Goal: Task Accomplishment & Management: Use online tool/utility

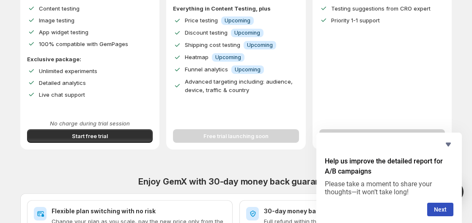
scroll to position [188, 0]
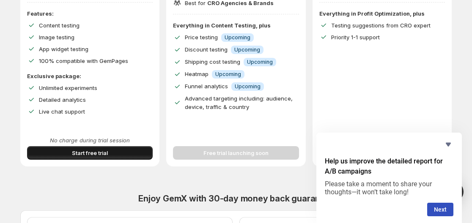
click at [107, 152] on span "Start free trial" at bounding box center [90, 153] width 36 height 8
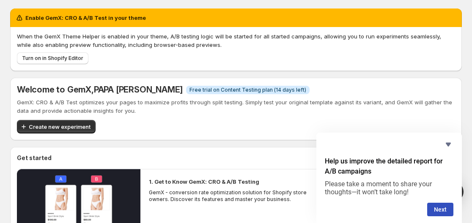
click at [442, 204] on button "Next" at bounding box center [440, 210] width 26 height 14
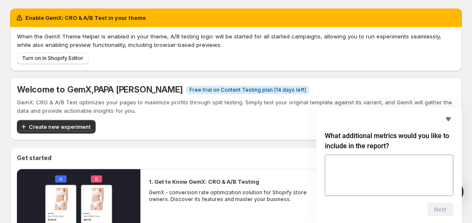
click at [468, 165] on div "Enable GemX: CRO & A/B Test in your theme When the GemX Theme Helper is enabled…" at bounding box center [236, 185] width 472 height 371
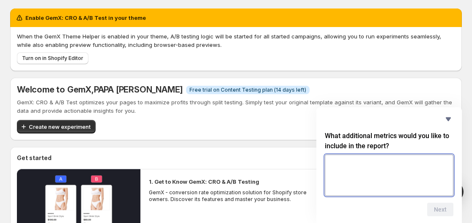
click at [401, 164] on textarea at bounding box center [389, 175] width 129 height 41
type textarea "****"
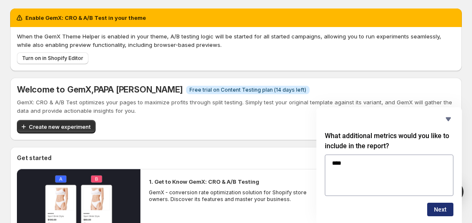
click at [438, 209] on button "Next" at bounding box center [440, 210] width 26 height 14
click at [383, 176] on textarea at bounding box center [389, 175] width 129 height 41
type textarea "****"
click at [431, 204] on button "Next" at bounding box center [440, 210] width 26 height 14
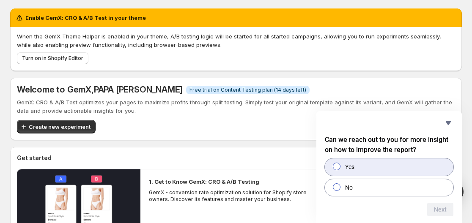
click at [391, 170] on label "Yes" at bounding box center [389, 167] width 129 height 17
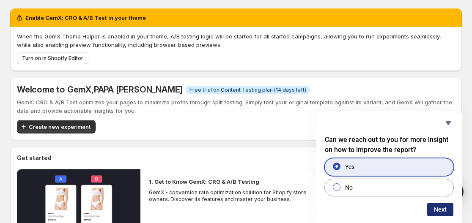
click at [437, 205] on button "Next" at bounding box center [440, 210] width 26 height 14
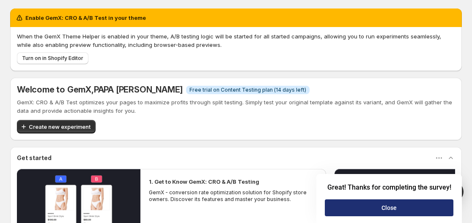
click at [428, 204] on button "Close" at bounding box center [389, 208] width 129 height 17
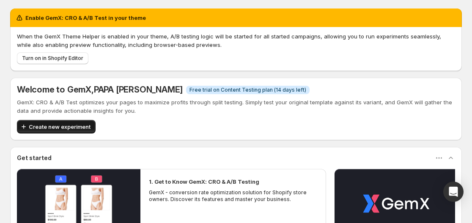
click at [70, 123] on span "Create new experiment" at bounding box center [60, 127] width 62 height 8
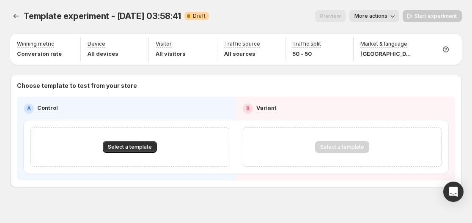
click at [397, 16] on icon "button" at bounding box center [392, 16] width 8 height 8
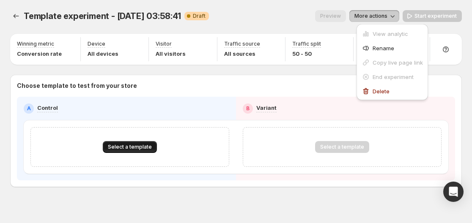
click at [135, 144] on button "Select a template" at bounding box center [130, 147] width 54 height 12
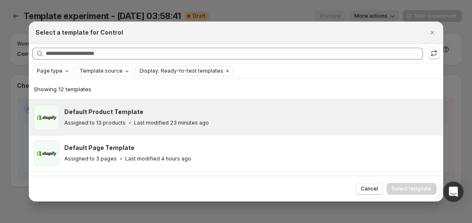
click at [118, 115] on h3 "Default Product Template" at bounding box center [103, 112] width 79 height 8
click at [126, 123] on icon ":ro:" at bounding box center [130, 123] width 8 height 8
click at [110, 116] on h3 "Default Product Template" at bounding box center [103, 112] width 79 height 8
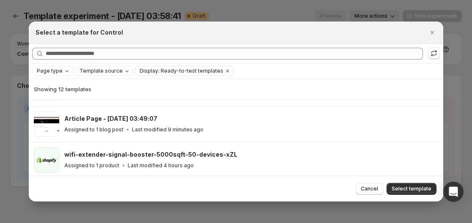
scroll to position [203, 0]
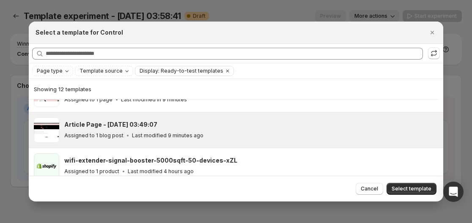
click at [288, 135] on div "Assigned to 1 blog post Last modified 9 minutes ago" at bounding box center [250, 136] width 372 height 8
click at [281, 134] on div "Assigned to 1 blog post Last modified 9 minutes ago" at bounding box center [250, 136] width 372 height 8
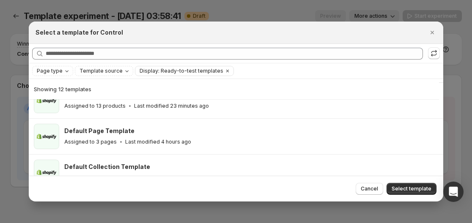
scroll to position [0, 0]
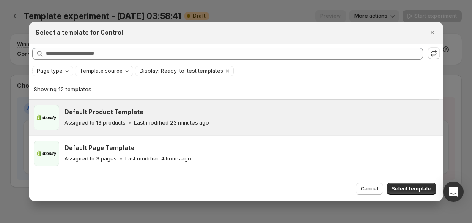
click at [176, 121] on p "Last modified 23 minutes ago" at bounding box center [171, 123] width 75 height 7
click at [187, 114] on div "Default Product Template" at bounding box center [250, 112] width 372 height 8
click at [188, 114] on div "Default Product Template" at bounding box center [250, 112] width 372 height 8
click at [320, 114] on div "Default Product Template" at bounding box center [250, 112] width 372 height 8
click at [152, 111] on div "Default Product Template" at bounding box center [250, 112] width 372 height 8
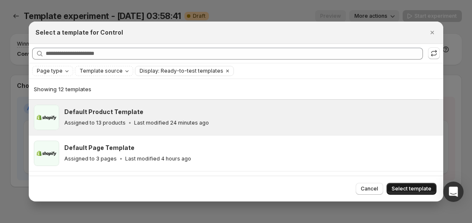
click at [403, 188] on span "Select template" at bounding box center [412, 189] width 40 height 7
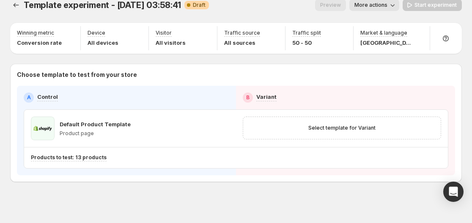
scroll to position [16, 0]
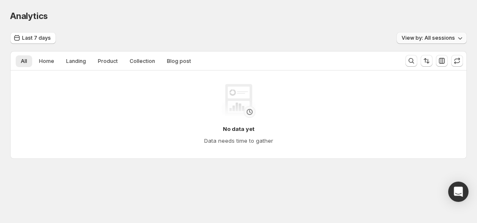
click at [458, 34] on icon "button" at bounding box center [459, 38] width 8 height 8
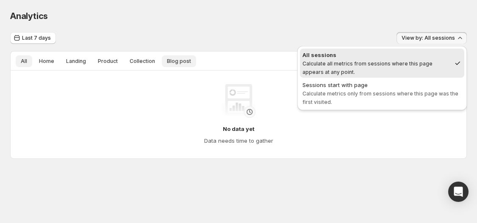
click at [177, 61] on span "Blog post" at bounding box center [179, 61] width 24 height 7
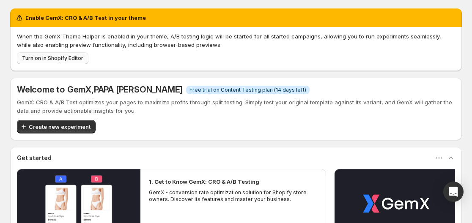
click at [66, 58] on span "Turn on in Shopify Editor" at bounding box center [52, 58] width 61 height 7
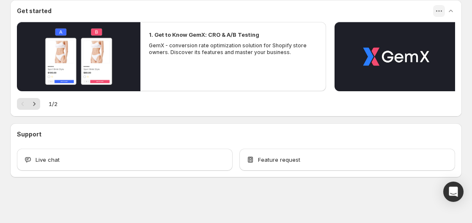
click at [439, 9] on icon "button" at bounding box center [439, 11] width 8 height 8
click at [348, 4] on div "Get started" at bounding box center [236, 11] width 452 height 22
click at [34, 103] on icon "Next" at bounding box center [34, 104] width 2 height 4
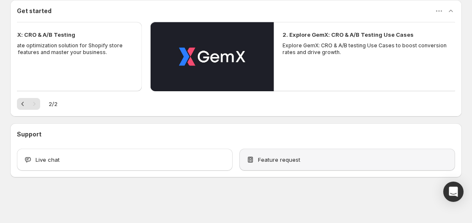
click at [263, 157] on span "Feature request" at bounding box center [279, 160] width 42 height 8
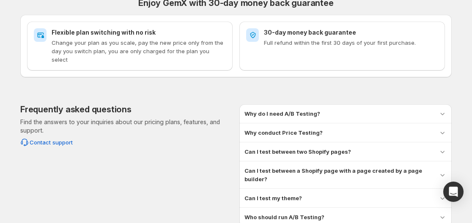
scroll to position [34, 0]
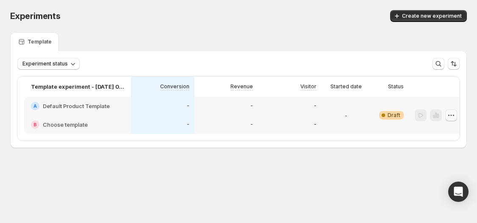
click at [454, 113] on icon "button" at bounding box center [450, 115] width 8 height 8
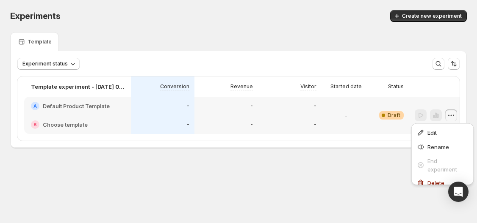
click at [391, 113] on span "Draft" at bounding box center [393, 115] width 13 height 7
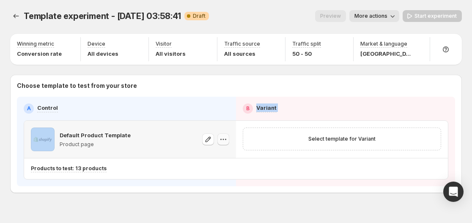
click at [226, 138] on icon "button" at bounding box center [223, 139] width 8 height 8
click at [36, 140] on span at bounding box center [43, 140] width 24 height 24
click at [62, 135] on p "Default Product Template" at bounding box center [95, 135] width 71 height 8
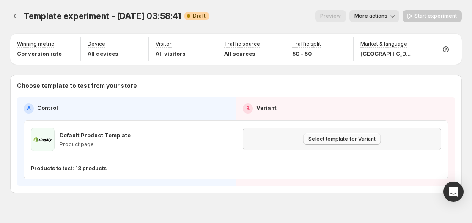
click at [322, 137] on span "Select template for Variant" at bounding box center [342, 139] width 67 height 7
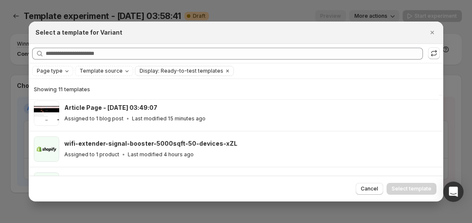
scroll to position [167, 0]
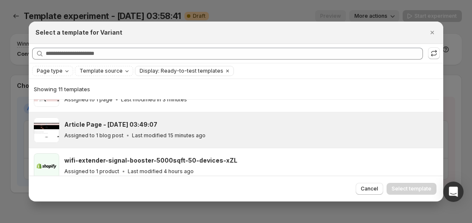
click at [266, 131] on div "Article Page - Oct 15, 03:49:07 Assigned to 1 blog post Last modified 15 minute…" at bounding box center [250, 130] width 372 height 19
click at [407, 185] on button "Select template" at bounding box center [412, 189] width 50 height 12
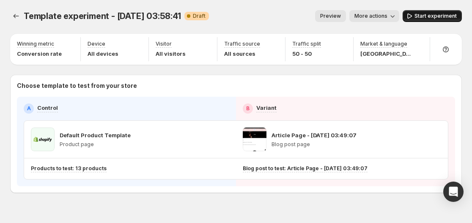
click at [427, 12] on button "Start experiment" at bounding box center [432, 16] width 59 height 12
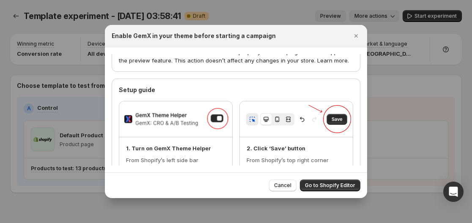
scroll to position [47, 0]
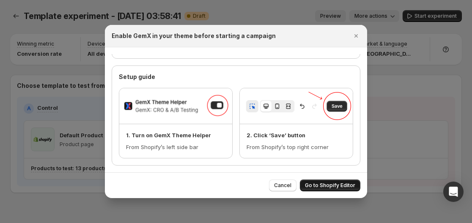
click at [331, 183] on span "Go to Shopify Editor" at bounding box center [330, 185] width 50 height 7
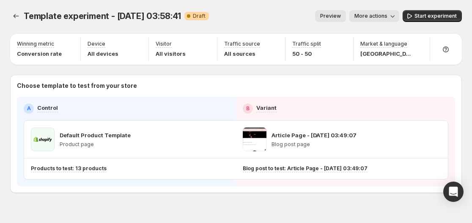
click at [394, 14] on icon "button" at bounding box center [392, 16] width 8 height 8
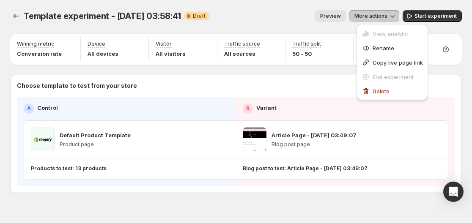
click at [325, 5] on div "Template experiment - Oct 15, 03:58:41. This page is ready Template experiment …" at bounding box center [236, 16] width 452 height 32
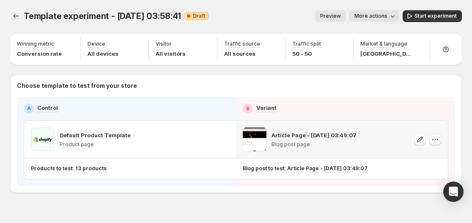
click at [438, 141] on icon "button" at bounding box center [435, 139] width 8 height 8
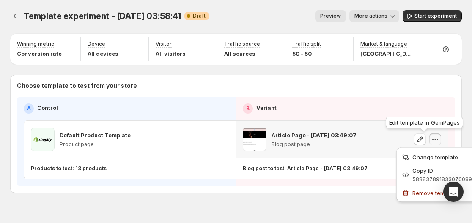
click at [392, 121] on div "Edit template in GemPages" at bounding box center [424, 124] width 81 height 19
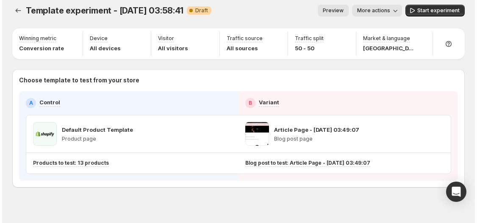
scroll to position [0, 0]
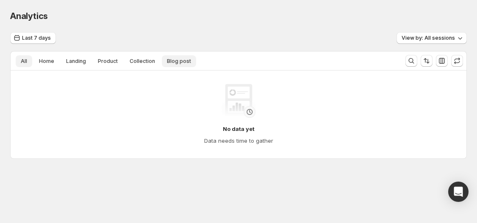
click at [170, 59] on span "Blog post" at bounding box center [179, 61] width 24 height 7
click at [454, 34] on button "View by: All sessions" at bounding box center [431, 38] width 70 height 12
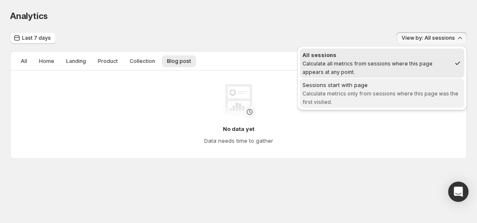
click at [384, 99] on span "Sessions start with page Calculate metrics only from sessions where this page w…" at bounding box center [381, 93] width 159 height 25
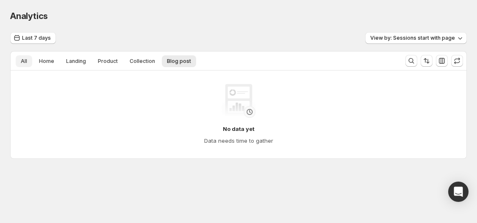
click at [21, 61] on span "All" at bounding box center [24, 61] width 6 height 7
click at [27, 61] on span "All" at bounding box center [24, 61] width 6 height 7
click at [44, 57] on button "Home" at bounding box center [46, 61] width 25 height 12
click at [65, 57] on button "Landing" at bounding box center [76, 61] width 30 height 12
click at [447, 36] on span "View by: Sessions start with page" at bounding box center [412, 38] width 85 height 7
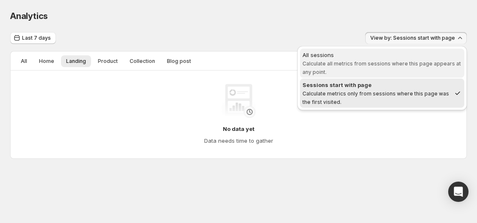
click at [414, 58] on div "All sessions" at bounding box center [381, 55] width 159 height 8
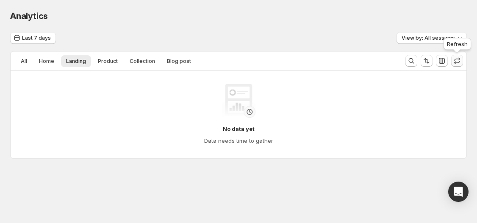
click at [455, 59] on icon "button" at bounding box center [457, 59] width 6 height 3
click at [472, 218] on body "Analytics. This page is ready Analytics Last 7 days View by: All sessions All H…" at bounding box center [238, 111] width 477 height 223
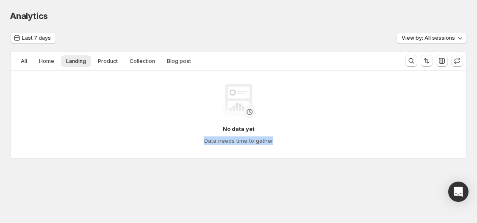
click at [472, 218] on body "Analytics. This page is ready Analytics Last 7 days View by: All sessions All H…" at bounding box center [238, 111] width 477 height 223
click at [472, 203] on div "Analytics. This page is ready Analytics Last 7 days View by: All sessions All H…" at bounding box center [238, 102] width 477 height 205
click at [472, 215] on body "Analytics. This page is ready Analytics Last 7 days View by: All sessions All H…" at bounding box center [238, 111] width 477 height 223
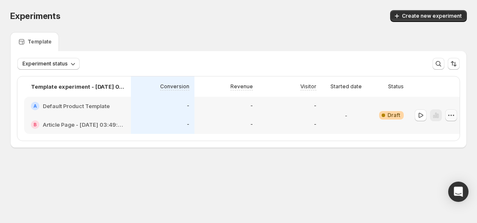
click at [451, 113] on icon "button" at bounding box center [450, 115] width 8 height 8
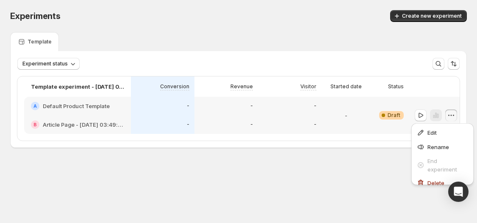
click at [400, 61] on div "Experiment status More views More views Create new view" at bounding box center [238, 64] width 442 height 12
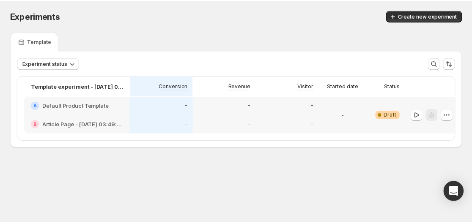
scroll to position [0, 11]
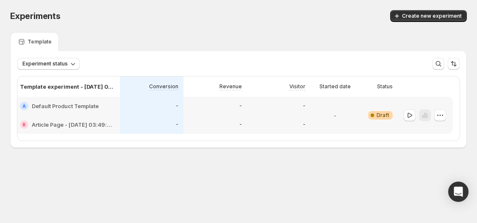
click at [385, 113] on span "Draft" at bounding box center [382, 115] width 13 height 7
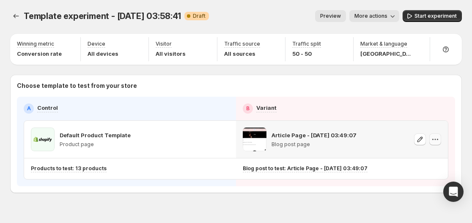
click at [438, 136] on icon "button" at bounding box center [435, 139] width 8 height 8
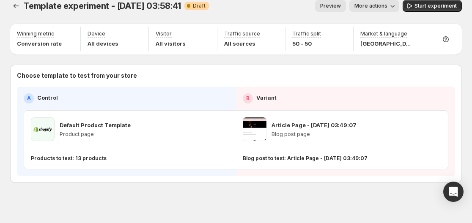
scroll to position [16, 0]
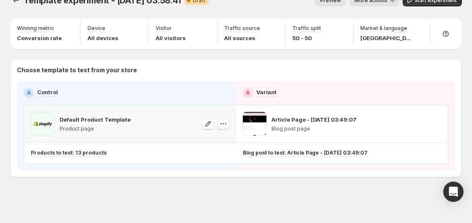
click at [221, 124] on icon "button" at bounding box center [223, 124] width 8 height 8
click at [429, 0] on span "Start experiment" at bounding box center [436, 0] width 42 height 7
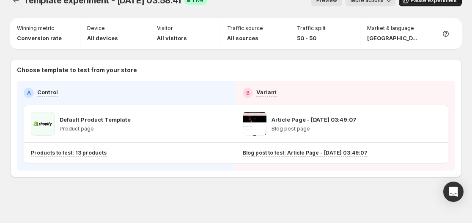
click at [427, 0] on span "Pause experiment" at bounding box center [434, 0] width 46 height 7
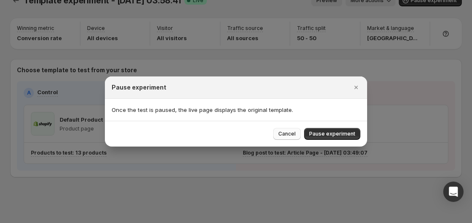
click at [296, 134] on span "Cancel" at bounding box center [286, 134] width 17 height 7
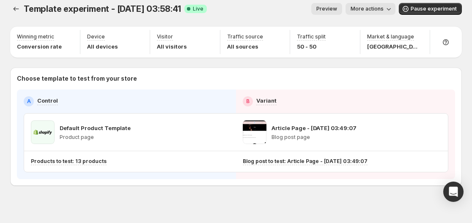
scroll to position [0, 0]
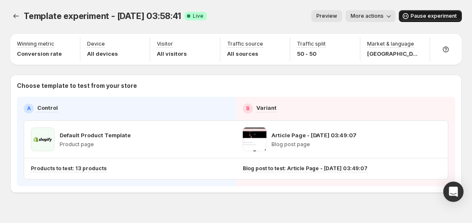
click at [448, 11] on button "Pause experiment" at bounding box center [430, 16] width 63 height 12
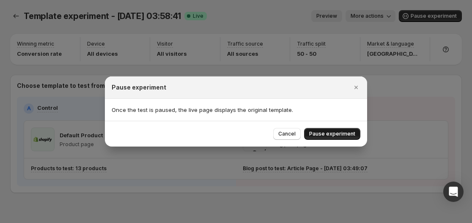
click at [322, 131] on span "Pause experiment" at bounding box center [332, 134] width 46 height 7
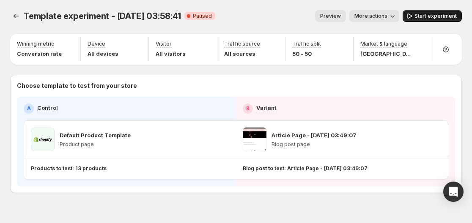
click at [427, 15] on span "Start experiment" at bounding box center [436, 16] width 42 height 7
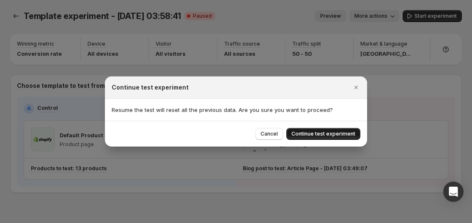
click at [336, 131] on span "Continue test experiment" at bounding box center [324, 134] width 64 height 7
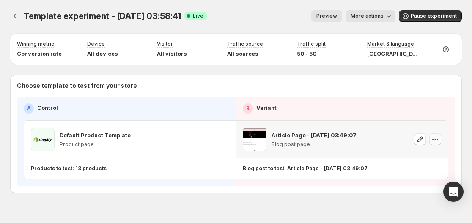
click at [438, 138] on icon "button" at bounding box center [435, 139] width 8 height 8
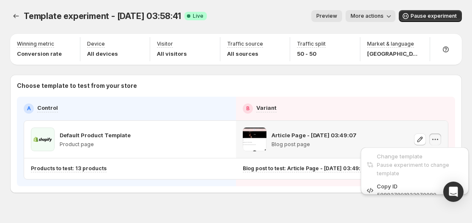
click at [335, 72] on div "Winning metric Conversion rate Device All devices Visitor All visitors Traffic …" at bounding box center [236, 114] width 452 height 160
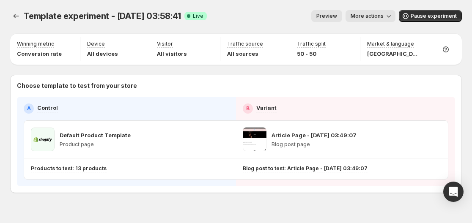
click at [391, 15] on icon "button" at bounding box center [389, 16] width 8 height 8
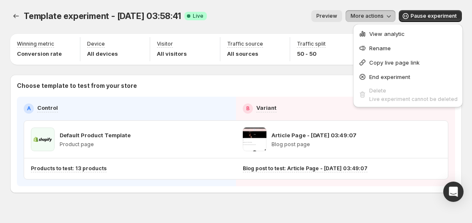
click at [393, 13] on icon "button" at bounding box center [389, 16] width 8 height 8
